Goal: Task Accomplishment & Management: Use online tool/utility

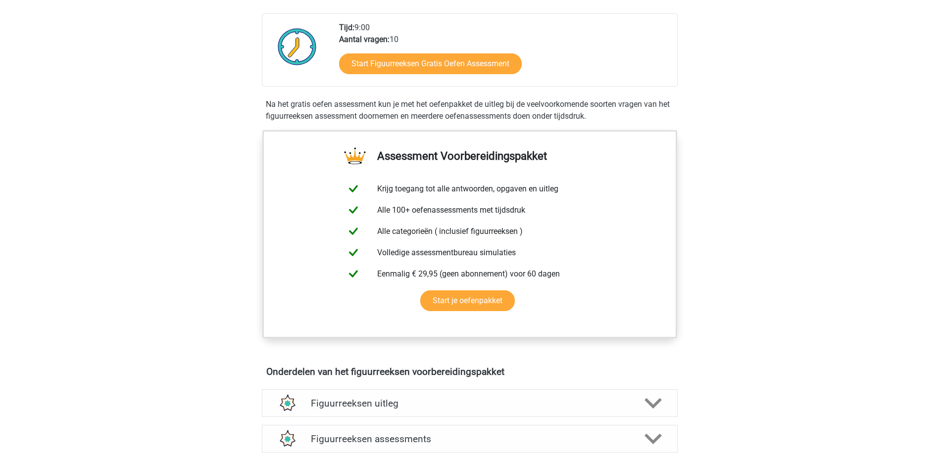
scroll to position [247, 0]
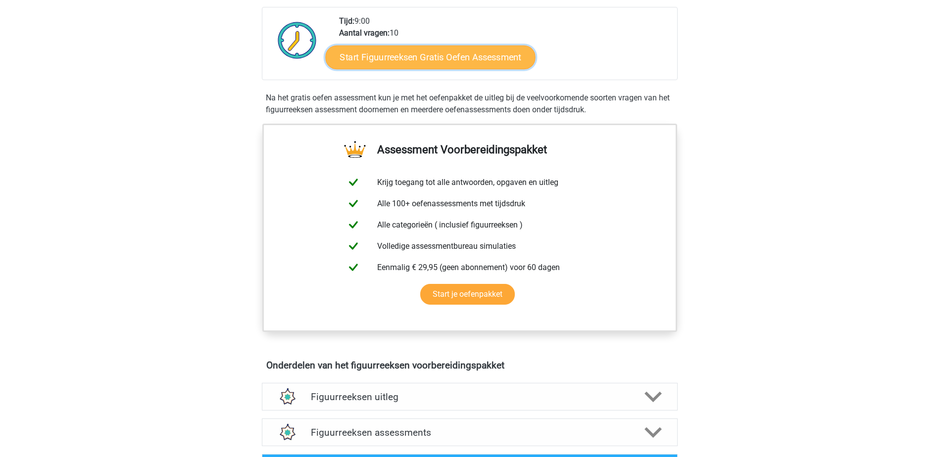
click at [415, 53] on link "Start Figuurreeksen Gratis Oefen Assessment" at bounding box center [430, 57] width 210 height 24
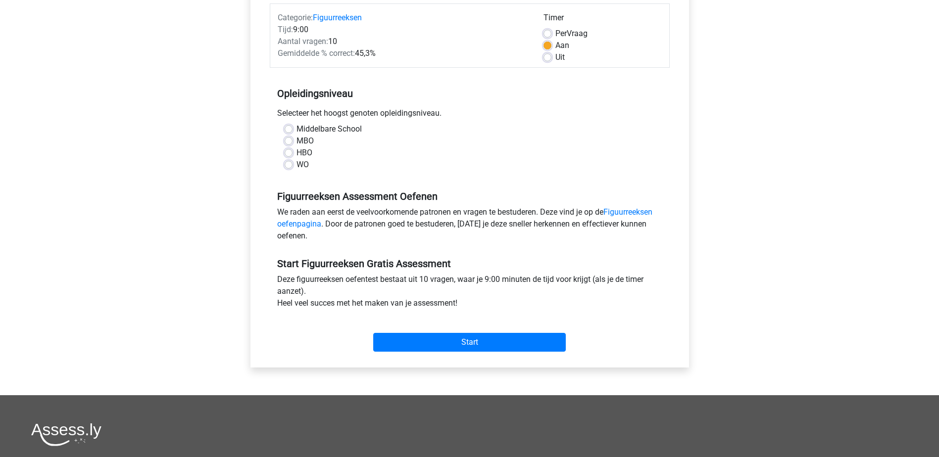
scroll to position [198, 0]
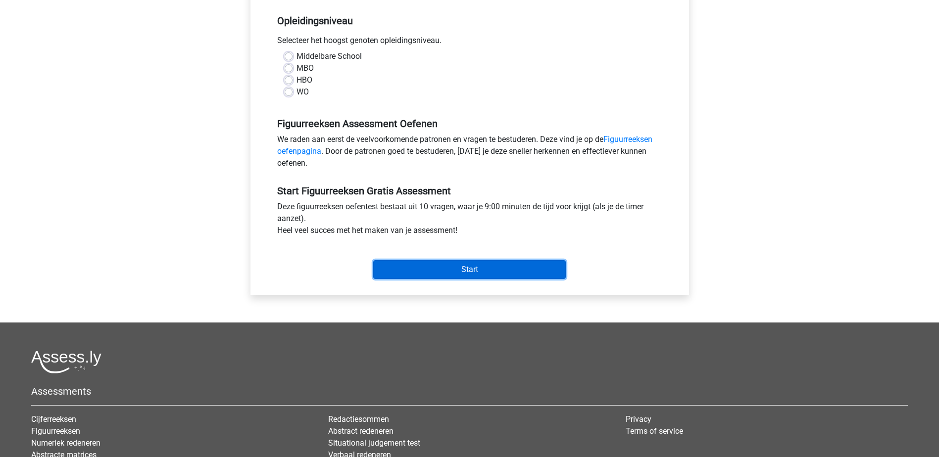
click at [528, 263] on input "Start" at bounding box center [469, 269] width 193 height 19
click at [427, 30] on h5 "Opleidingsniveau" at bounding box center [469, 21] width 385 height 20
click at [297, 90] on label "WO" at bounding box center [303, 92] width 12 height 12
click at [291, 90] on input "WO" at bounding box center [289, 91] width 8 height 10
radio input "true"
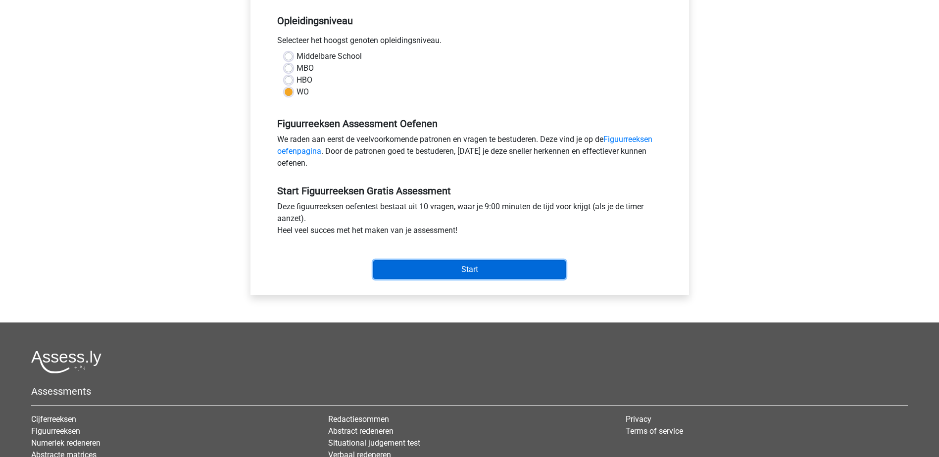
click at [450, 267] on input "Start" at bounding box center [469, 269] width 193 height 19
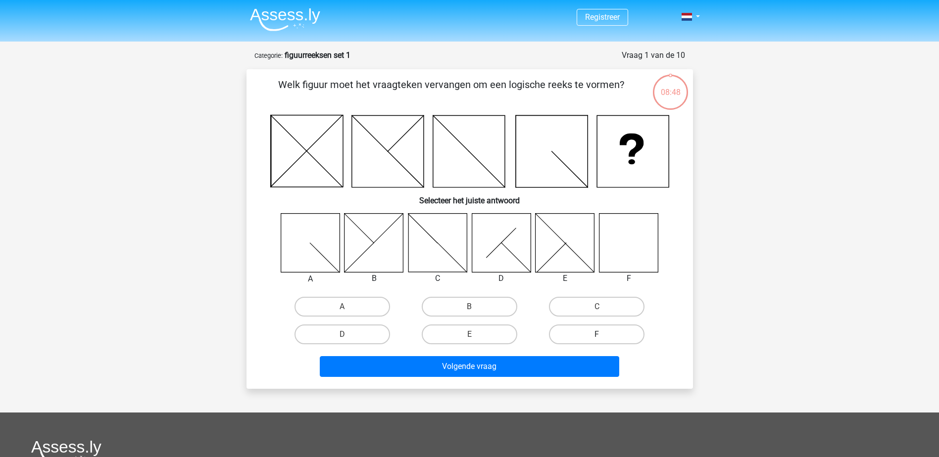
click at [572, 336] on label "F" at bounding box center [597, 335] width 96 height 20
click at [597, 336] on input "F" at bounding box center [600, 338] width 6 height 6
radio input "true"
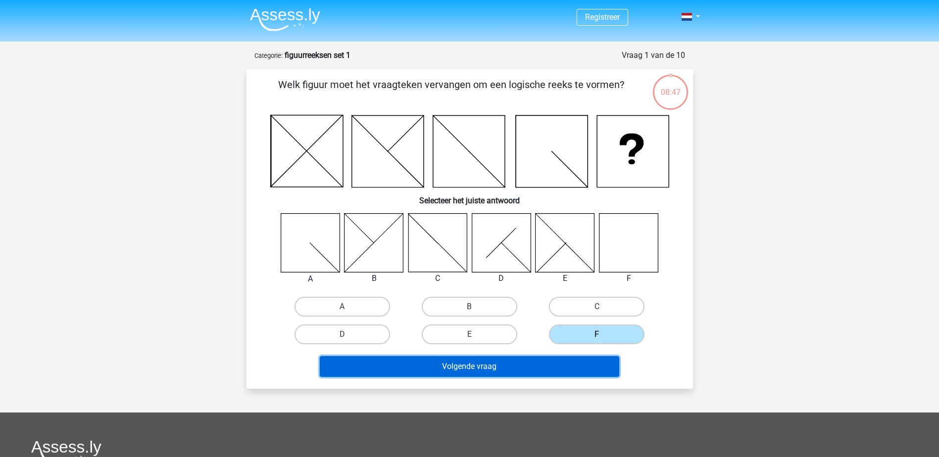
click at [545, 372] on button "Volgende vraag" at bounding box center [469, 366] width 299 height 21
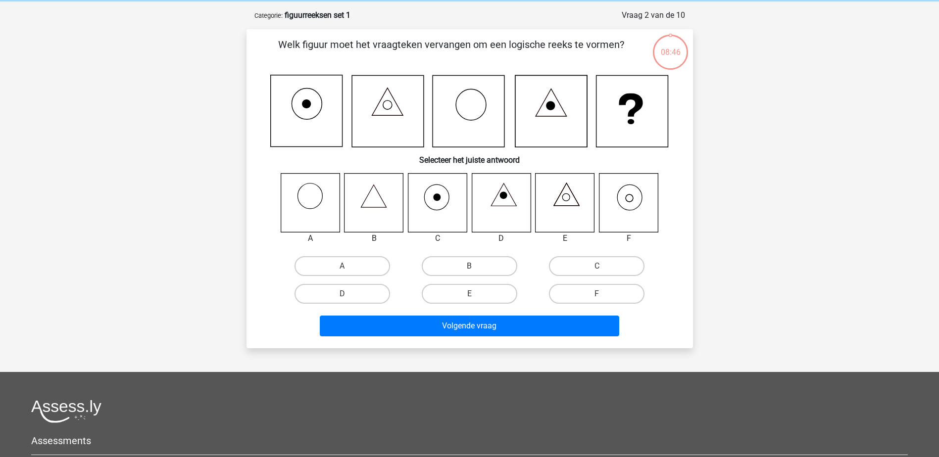
scroll to position [49, 0]
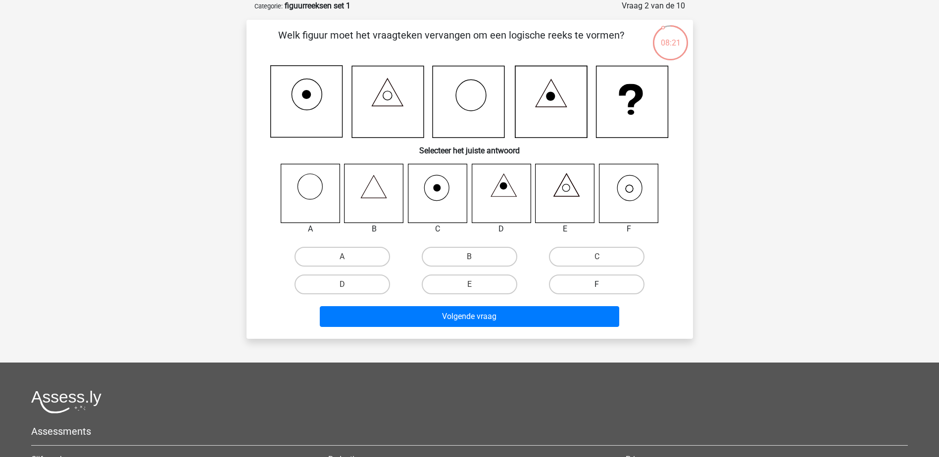
click at [607, 287] on label "F" at bounding box center [597, 285] width 96 height 20
click at [603, 287] on input "F" at bounding box center [600, 288] width 6 height 6
radio input "true"
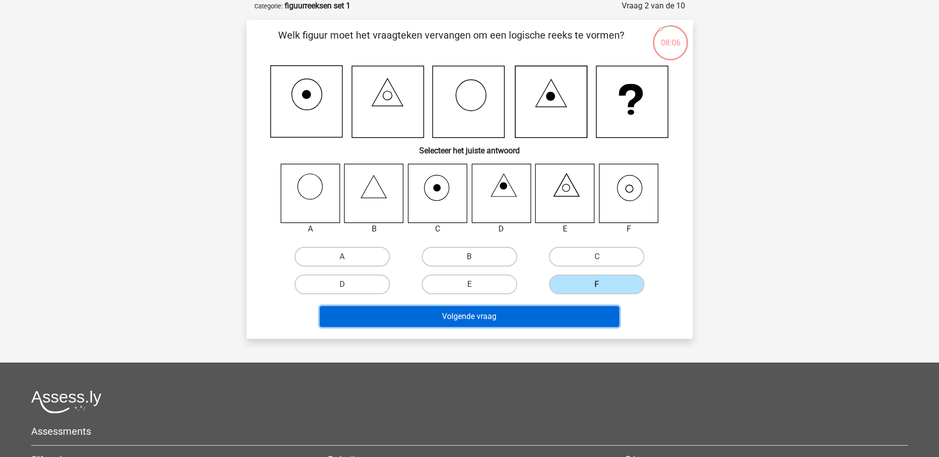
click at [545, 310] on button "Volgende vraag" at bounding box center [469, 316] width 299 height 21
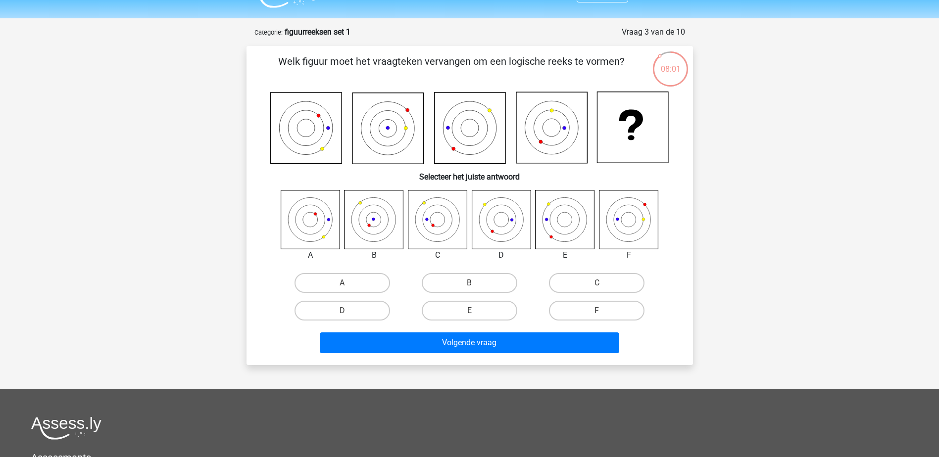
scroll to position [0, 0]
